Goal: Task Accomplishment & Management: Use online tool/utility

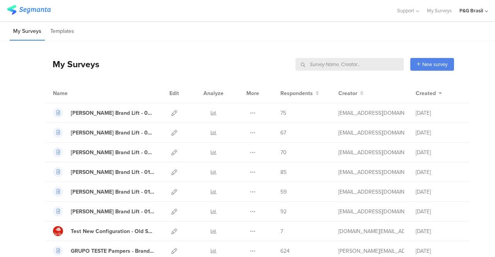
click at [365, 65] on input "text" at bounding box center [350, 64] width 108 height 13
type input "hair"
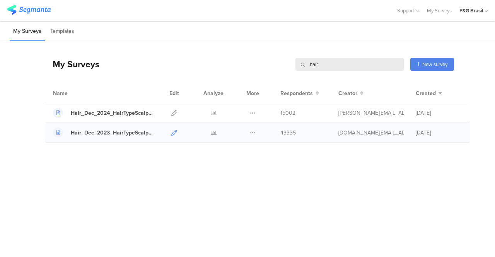
click at [174, 133] on icon at bounding box center [174, 133] width 6 height 6
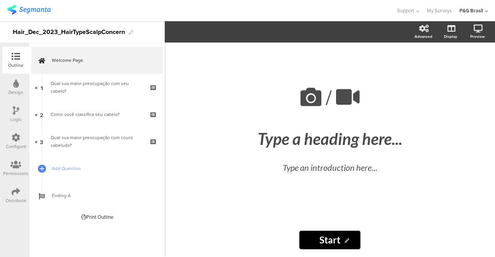
click at [14, 133] on div "Configure" at bounding box center [15, 141] width 27 height 27
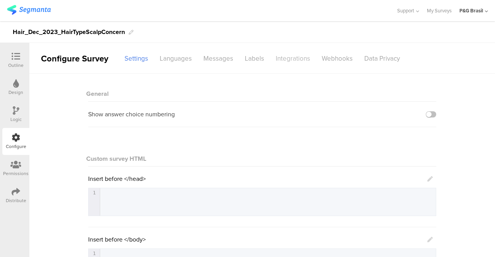
click at [287, 59] on div "Integrations" at bounding box center [293, 59] width 46 height 14
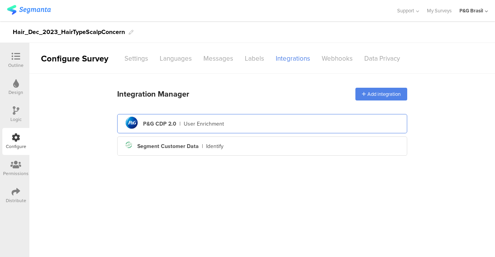
click at [241, 130] on div "pg logo P&G CDP 2.0 | User Enrichment" at bounding box center [262, 123] width 278 height 19
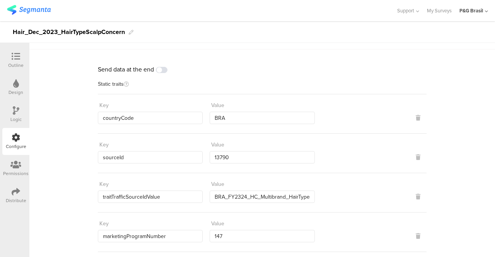
scroll to position [20, 0]
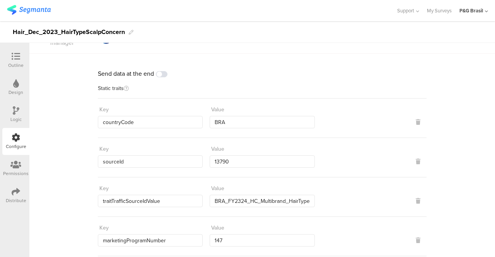
click at [10, 202] on div "Distribute" at bounding box center [16, 200] width 21 height 7
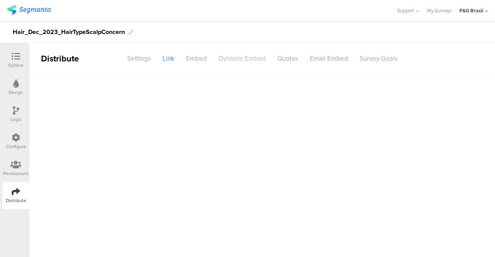
click at [246, 61] on div "Dynamic Embed" at bounding box center [242, 59] width 59 height 14
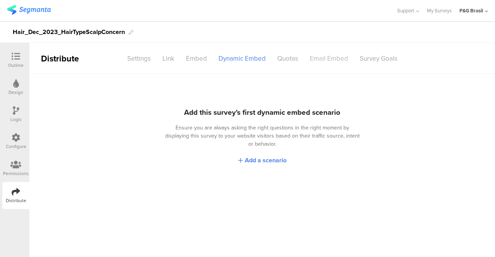
click at [338, 58] on div "Email Embed" at bounding box center [329, 59] width 50 height 14
